Goal: Task Accomplishment & Management: Use online tool/utility

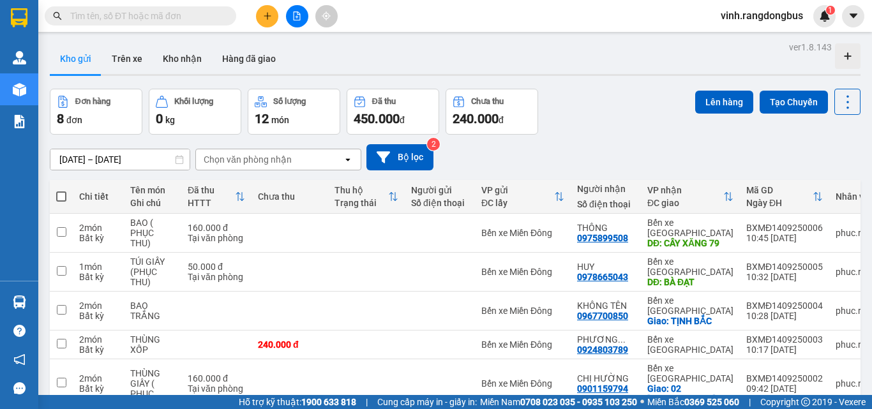
click at [274, 15] on button at bounding box center [267, 16] width 22 height 22
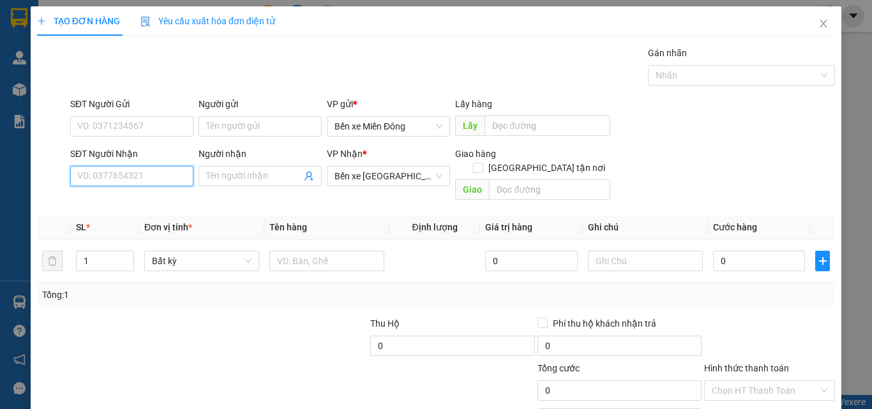
click at [180, 176] on input "SĐT Người Nhận" at bounding box center [131, 176] width 123 height 20
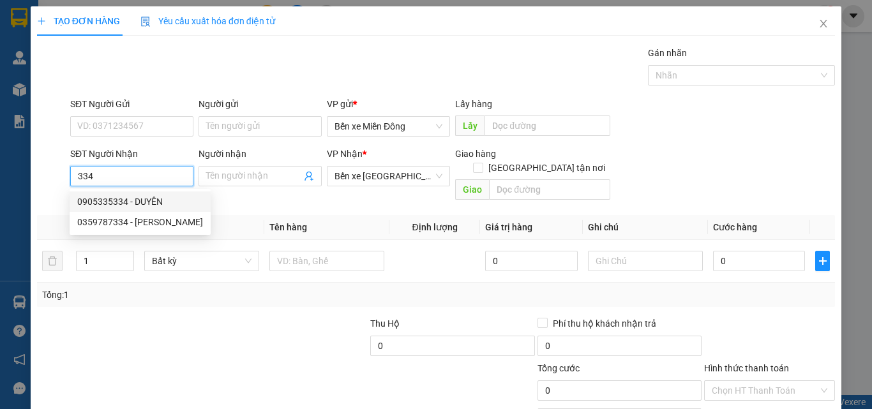
click at [146, 203] on div "0905335334 - DUYÊN" at bounding box center [140, 202] width 126 height 14
type input "0905335334"
type input "DUYÊN"
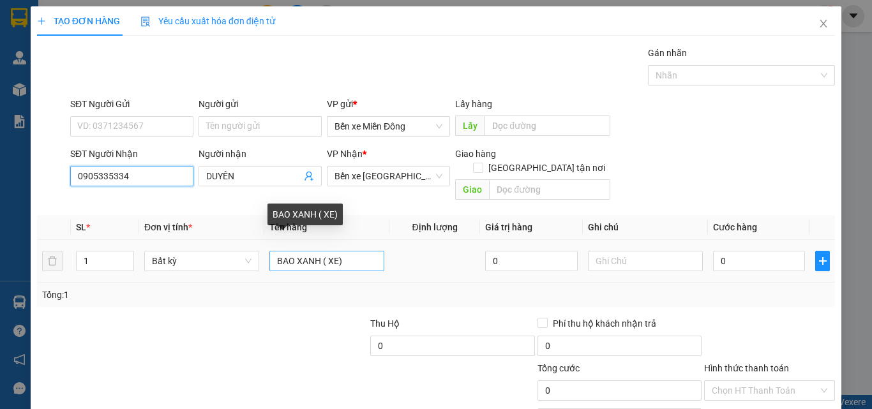
type input "0905335334"
click at [347, 251] on input "BAO XANH ( XE)" at bounding box center [327, 261] width 115 height 20
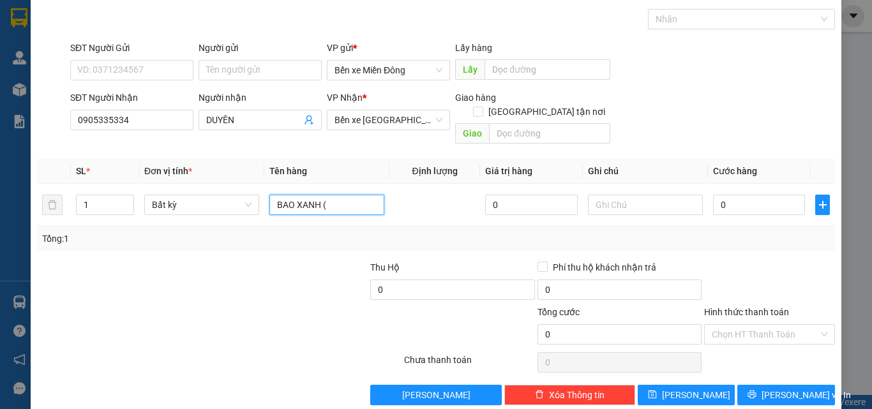
scroll to position [63, 0]
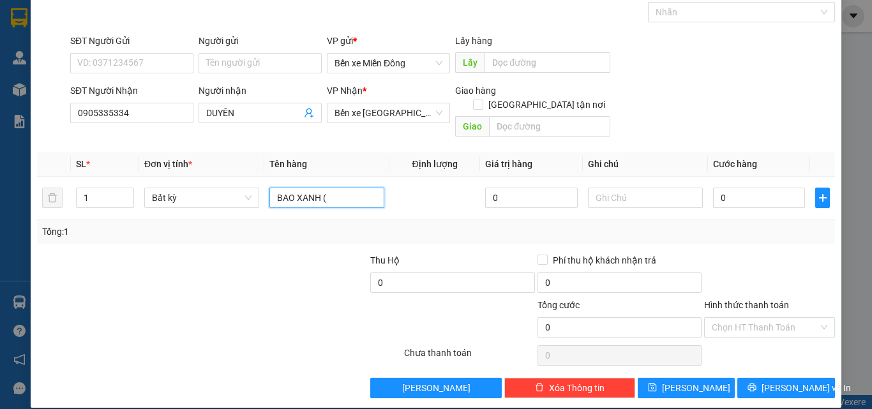
type input "BAO XANH ("
click at [770, 385] on div "TẠO ĐƠN HÀNG Yêu cầu xuất hóa đơn điện tử Transit Pickup Surcharge Ids Transit …" at bounding box center [436, 175] width 811 height 465
click at [783, 381] on span "[PERSON_NAME] và In" at bounding box center [806, 388] width 89 height 14
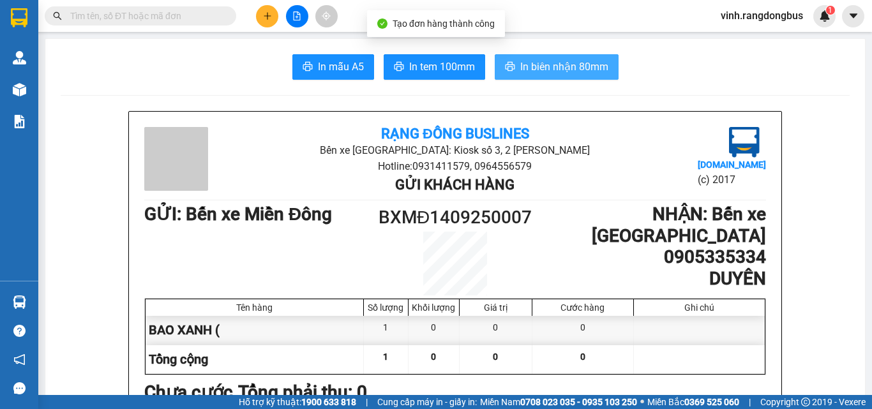
click at [558, 73] on span "In biên nhận 80mm" at bounding box center [565, 67] width 88 height 16
click at [531, 67] on span "In biên nhận 80mm" at bounding box center [565, 67] width 88 height 16
